Goal: Task Accomplishment & Management: Complete application form

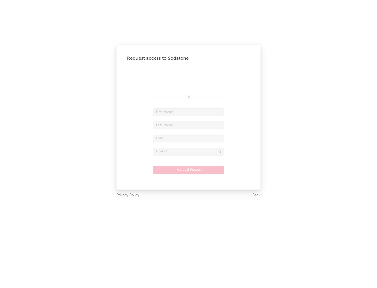
click at [188, 112] on input "text" at bounding box center [188, 112] width 71 height 8
type input "[PERSON_NAME]"
click at [188, 125] on input "text" at bounding box center [188, 125] width 71 height 8
type input "[PERSON_NAME]"
click at [188, 138] on input "text" at bounding box center [188, 138] width 71 height 8
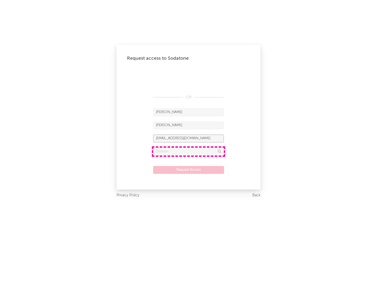
type input "[EMAIL_ADDRESS][DOMAIN_NAME]"
click at [188, 151] on input "text" at bounding box center [188, 152] width 71 height 8
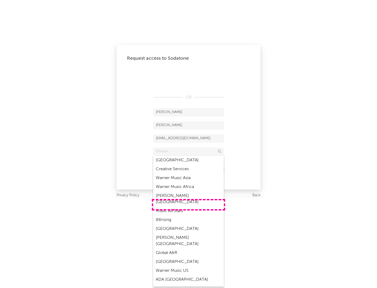
click at [188, 206] on div "Music All Stars" at bounding box center [188, 210] width 71 height 9
type input "Music All Stars"
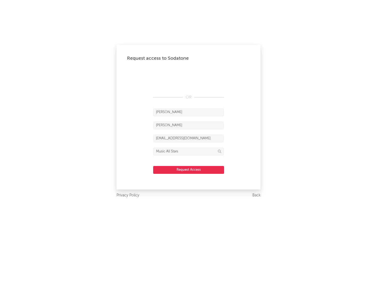
click at [188, 170] on button "Request Access" at bounding box center [188, 170] width 71 height 8
